Goal: Information Seeking & Learning: Check status

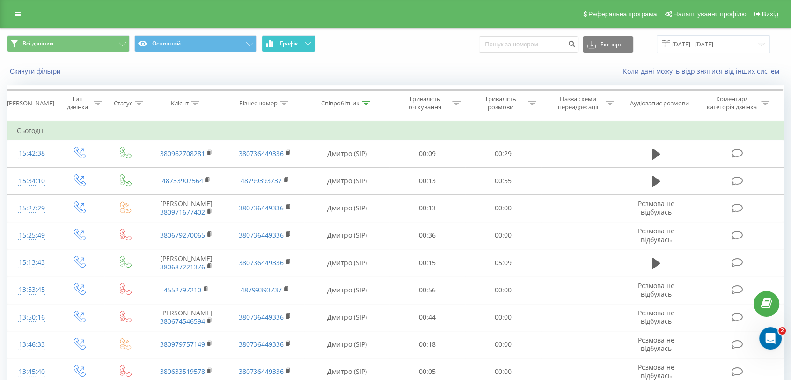
click at [290, 44] on span "Графік" at bounding box center [289, 43] width 18 height 7
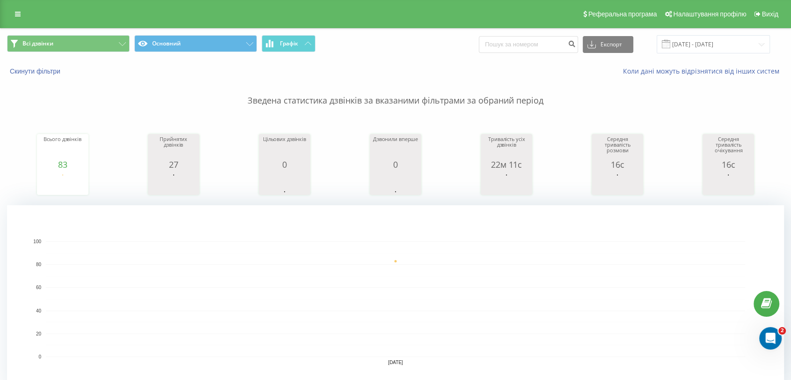
click at [333, 206] on rect "A chart." at bounding box center [395, 298] width 777 height 187
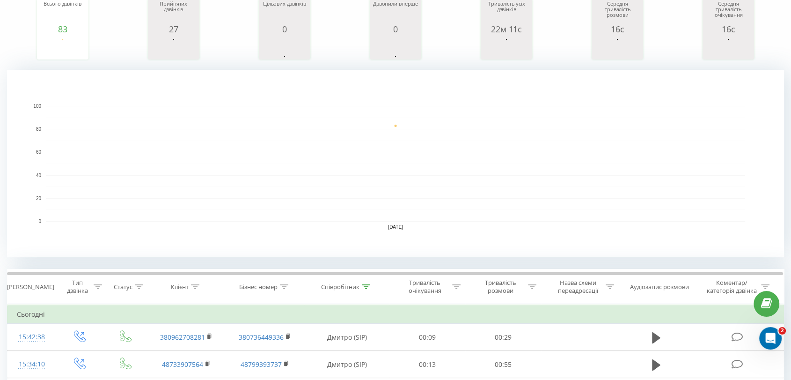
scroll to position [208, 0]
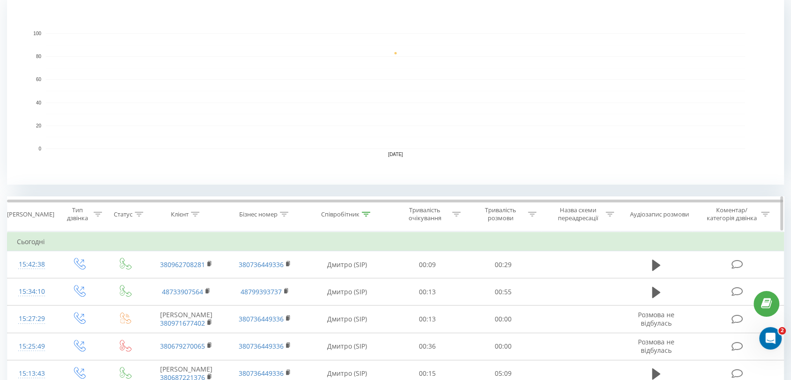
click at [531, 214] on icon at bounding box center [532, 214] width 8 height 5
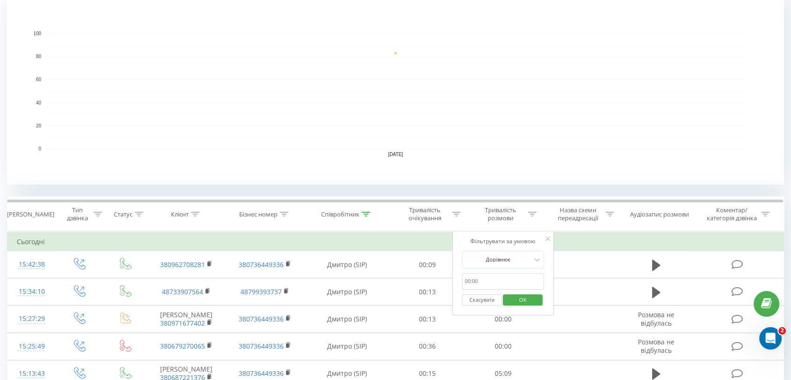
click at [502, 275] on input "text" at bounding box center [503, 281] width 82 height 16
type input "03:00"
click at [520, 297] on span "OK" at bounding box center [523, 299] width 26 height 15
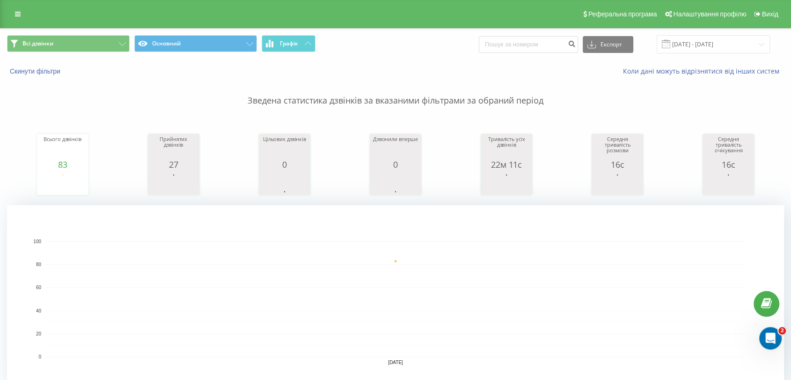
scroll to position [156, 0]
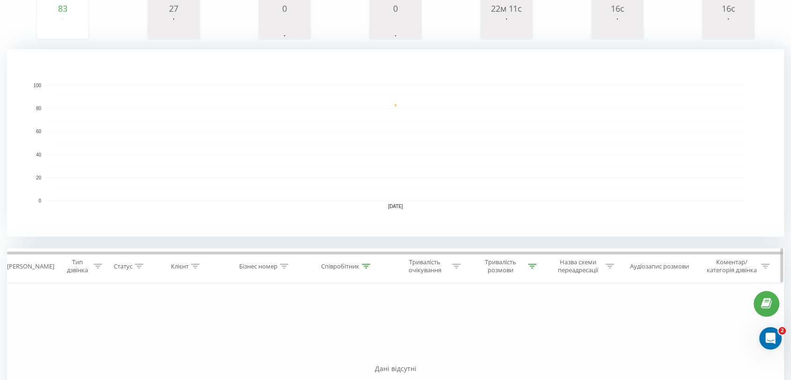
click at [530, 268] on div at bounding box center [532, 266] width 8 height 8
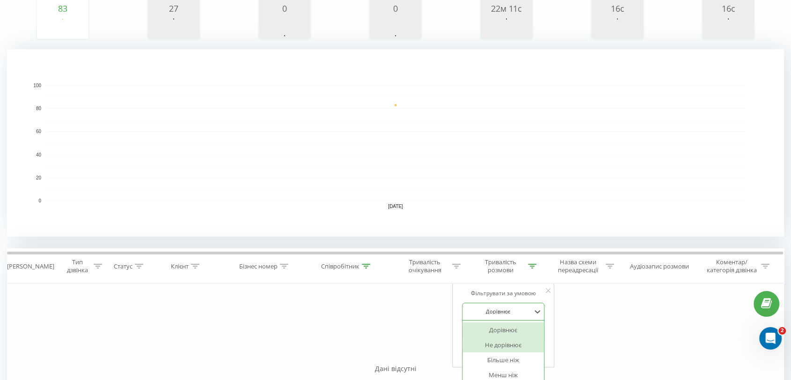
scroll to position [190, 0]
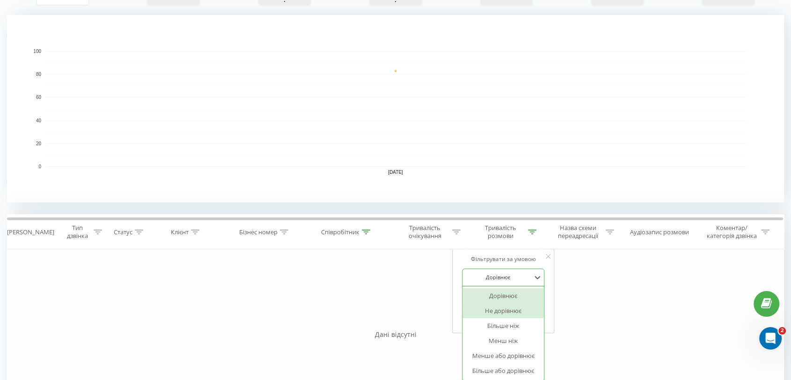
click at [505, 286] on div "6 results available. Use Up and Down to choose options, press Enter to select t…" at bounding box center [503, 277] width 82 height 18
click at [507, 324] on div "Більше ніж" at bounding box center [503, 325] width 81 height 15
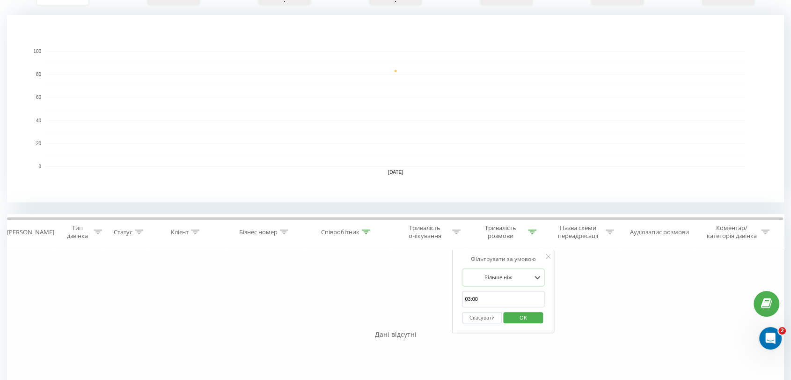
click at [517, 313] on span "OK" at bounding box center [523, 317] width 26 height 15
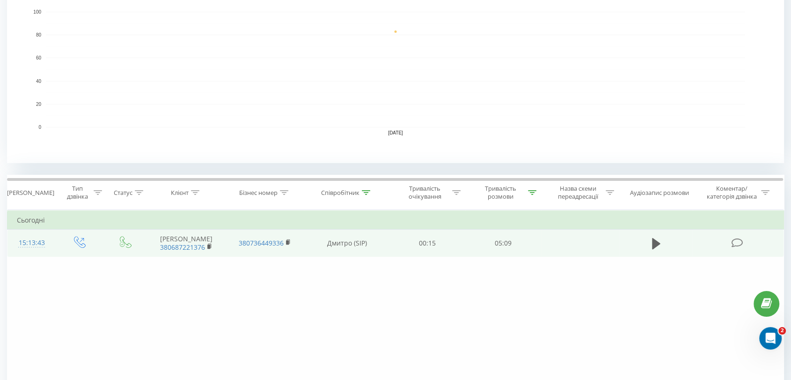
scroll to position [242, 0]
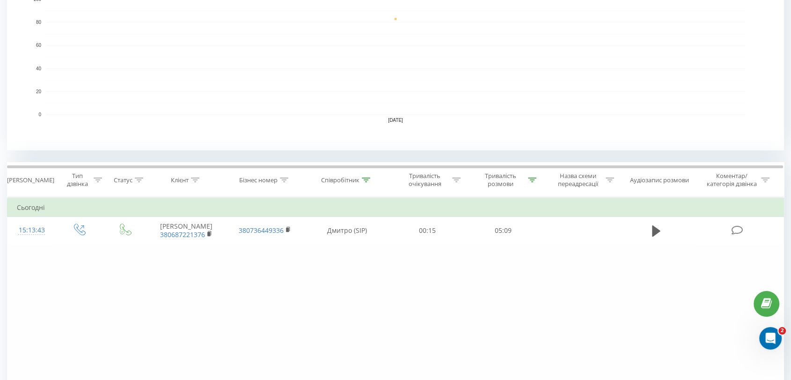
click at [278, 117] on rect "A chart." at bounding box center [395, 56] width 777 height 187
